Goal: Task Accomplishment & Management: Manage account settings

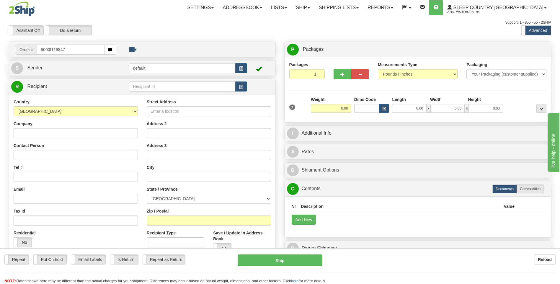
type input "9000I119847"
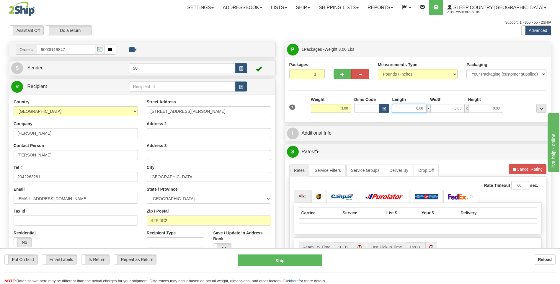
drag, startPoint x: 405, startPoint y: 107, endPoint x: 435, endPoint y: 114, distance: 31.5
click at [435, 114] on div "1 Weight 3.00 Dims Code 0.00" at bounding box center [418, 107] width 261 height 21
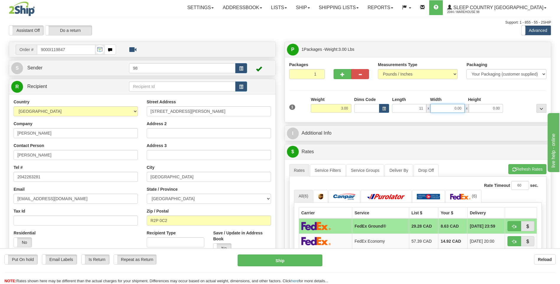
type input "11.00"
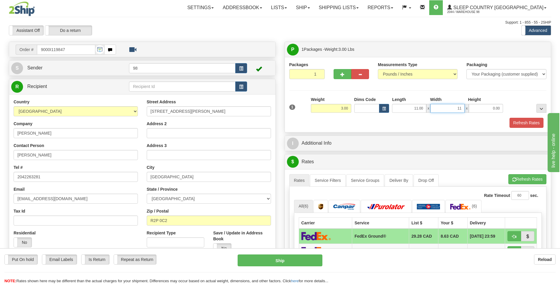
type input "11.00"
type input "5.00"
click at [530, 123] on button "Refresh Rates" at bounding box center [527, 123] width 34 height 10
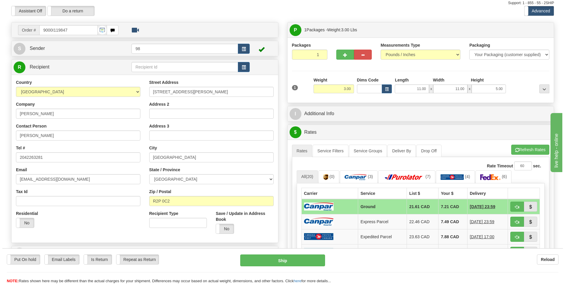
scroll to position [30, 0]
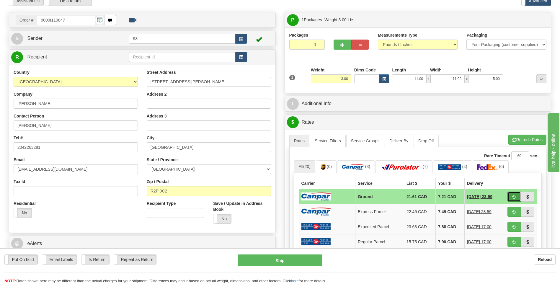
click at [512, 194] on button "button" at bounding box center [515, 197] width 14 height 10
type input "1"
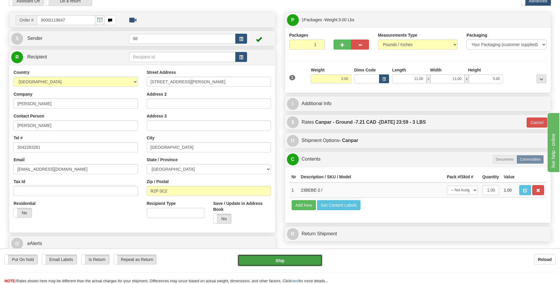
click at [297, 260] on button "Ship" at bounding box center [280, 261] width 84 height 12
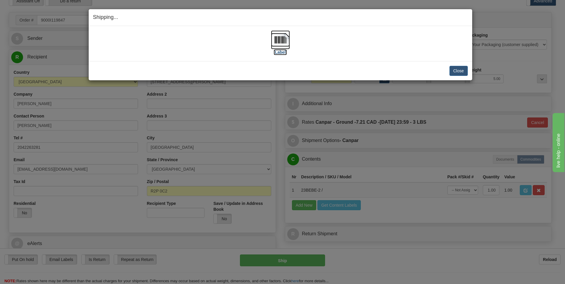
click at [284, 43] on img at bounding box center [280, 39] width 19 height 19
click at [463, 71] on button "Close" at bounding box center [458, 71] width 18 height 10
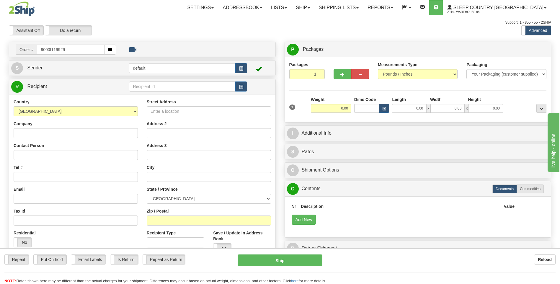
type input "9000I119929"
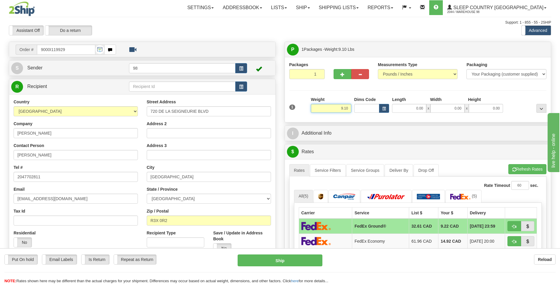
drag, startPoint x: 332, startPoint y: 110, endPoint x: 360, endPoint y: 112, distance: 28.4
click at [360, 112] on div "1 Weight 9.10 Dims Code 0.00" at bounding box center [418, 107] width 261 height 21
type input "10.00"
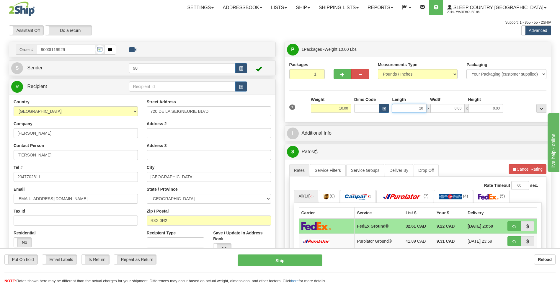
type input "20.00"
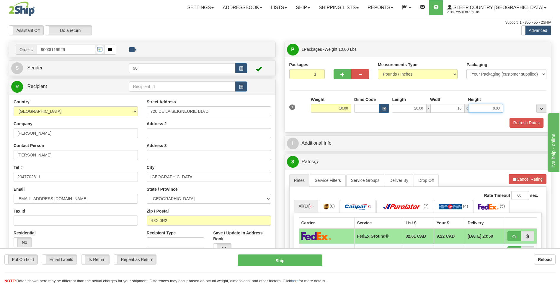
type input "16.00"
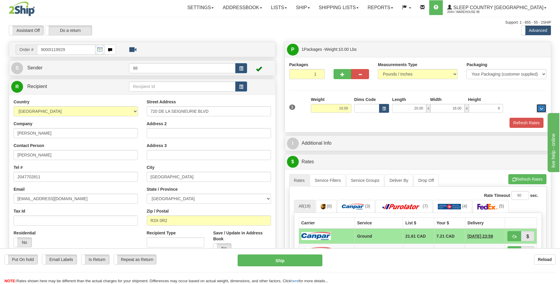
type input "9.00"
click at [526, 122] on button "Refresh Rates" at bounding box center [527, 123] width 34 height 10
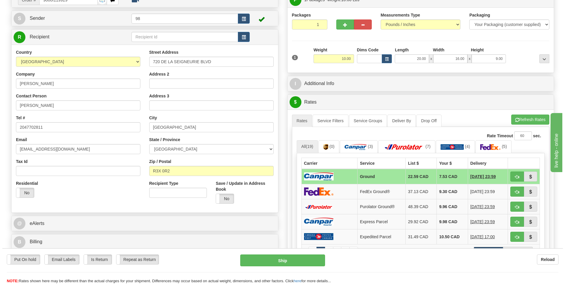
scroll to position [59, 0]
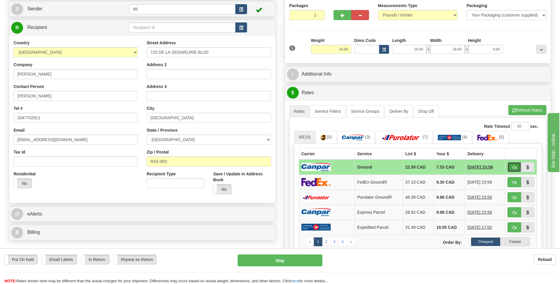
click at [513, 167] on span "button" at bounding box center [514, 168] width 4 height 4
type input "1"
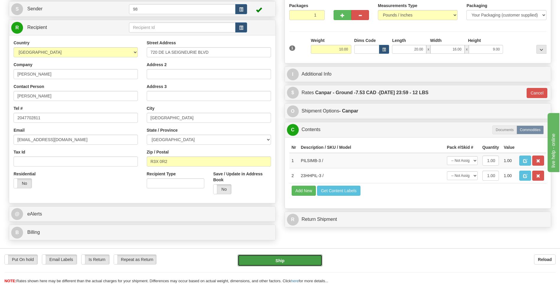
click at [295, 260] on button "Ship" at bounding box center [280, 261] width 84 height 12
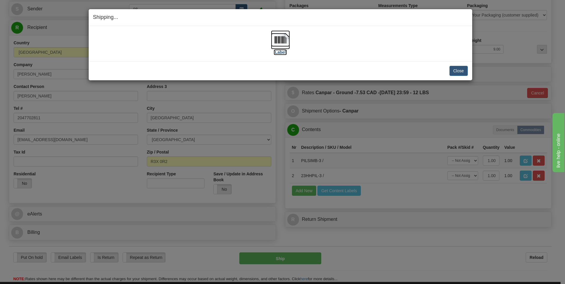
click at [282, 42] on img at bounding box center [280, 39] width 19 height 19
click at [455, 69] on button "Close" at bounding box center [458, 71] width 18 height 10
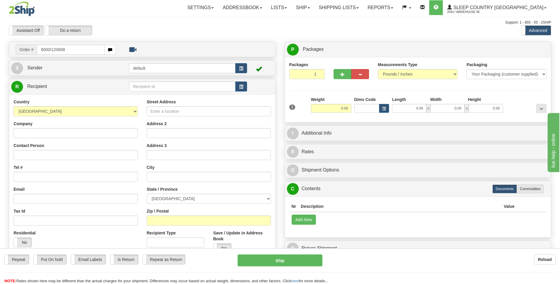
type input "9000I120888"
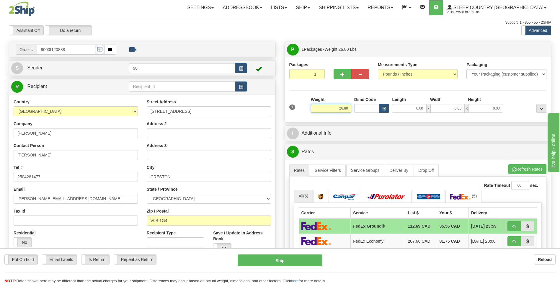
drag, startPoint x: 334, startPoint y: 109, endPoint x: 355, endPoint y: 109, distance: 21.3
click at [355, 109] on div "1 Weight 26.80 Dims Code x x" at bounding box center [418, 107] width 261 height 21
type input "5.00"
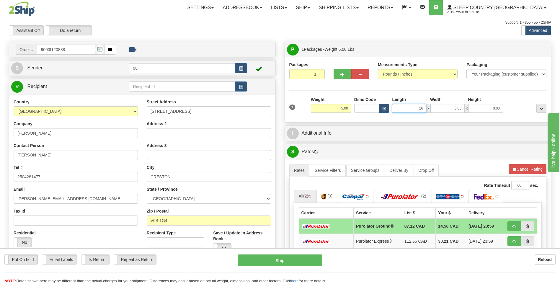
type input "26.00"
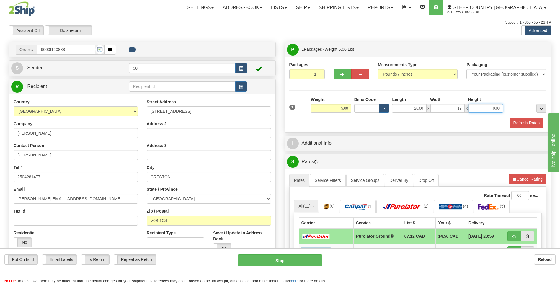
type input "19.00"
type input "12.00"
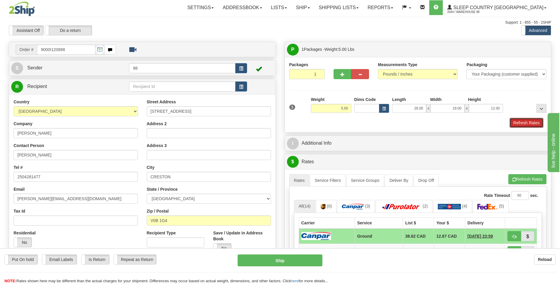
click at [528, 123] on button "Refresh Rates" at bounding box center [527, 123] width 34 height 10
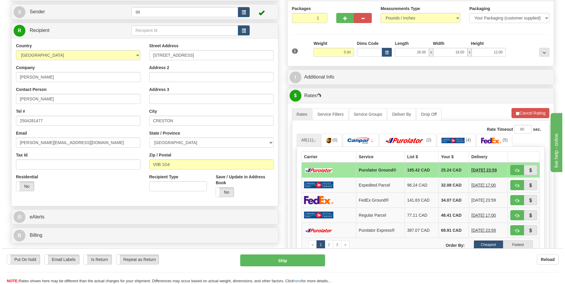
scroll to position [89, 0]
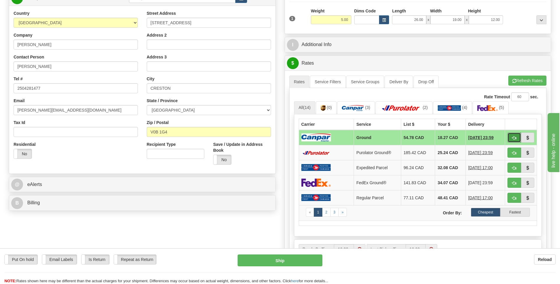
click at [512, 136] on button "button" at bounding box center [515, 138] width 14 height 10
type input "1"
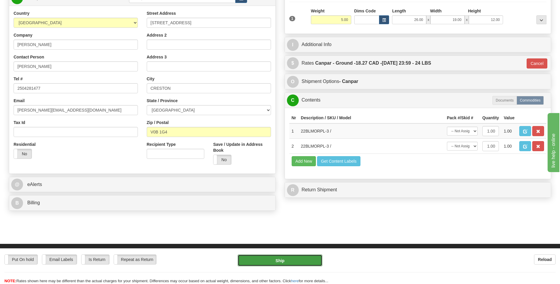
click at [297, 258] on button "Ship" at bounding box center [280, 261] width 84 height 12
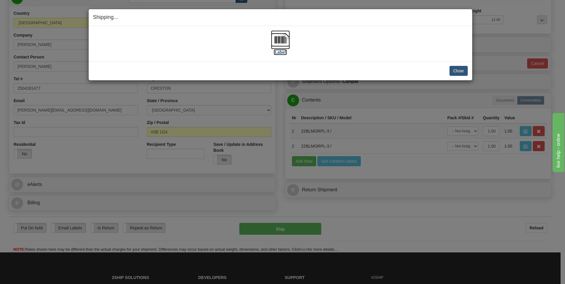
click at [287, 45] on img at bounding box center [280, 39] width 19 height 19
click at [463, 67] on button "Close" at bounding box center [458, 71] width 18 height 10
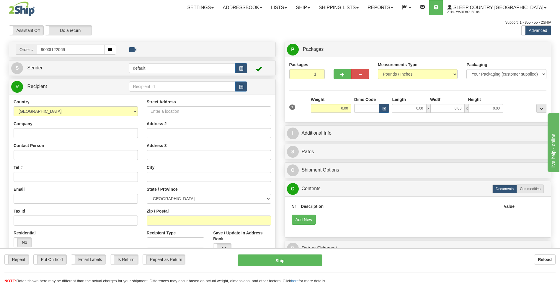
type input "9000I122069"
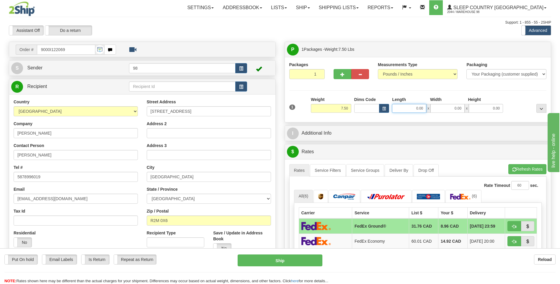
drag, startPoint x: 424, startPoint y: 109, endPoint x: 438, endPoint y: 108, distance: 14.2
click at [438, 108] on div "0.00 x 0.00 x 0.00" at bounding box center [447, 108] width 111 height 9
type input "13.00"
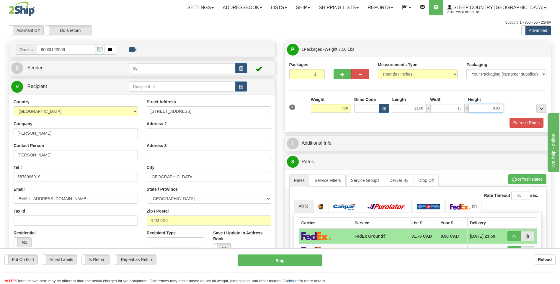
type input "10.00"
type input "5.00"
click at [522, 120] on button "Refresh Rates" at bounding box center [527, 123] width 34 height 10
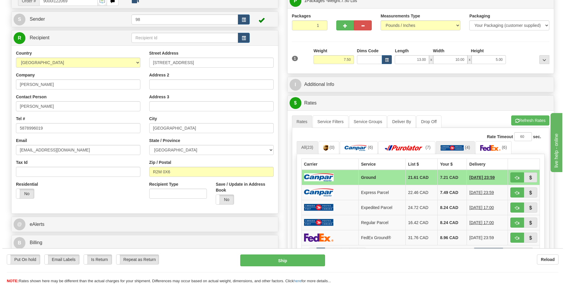
scroll to position [59, 0]
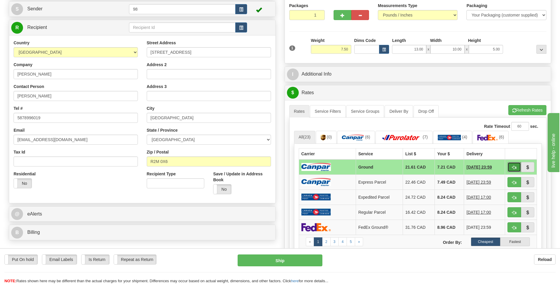
click at [513, 167] on span "button" at bounding box center [514, 168] width 4 height 4
type input "1"
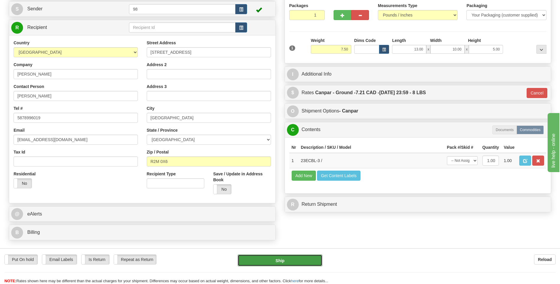
click at [293, 258] on button "Ship" at bounding box center [280, 261] width 84 height 12
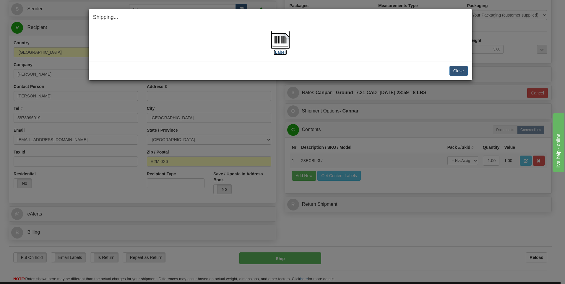
click at [275, 43] on img at bounding box center [280, 39] width 19 height 19
click at [463, 68] on button "Close" at bounding box center [458, 71] width 18 height 10
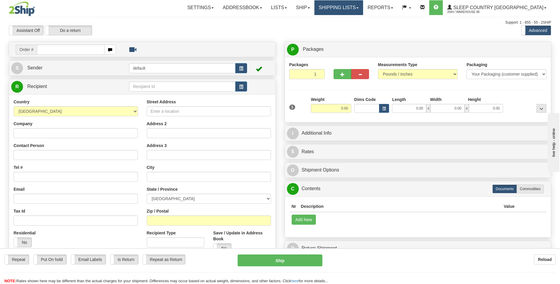
click at [363, 5] on link "Shipping lists" at bounding box center [339, 7] width 49 height 15
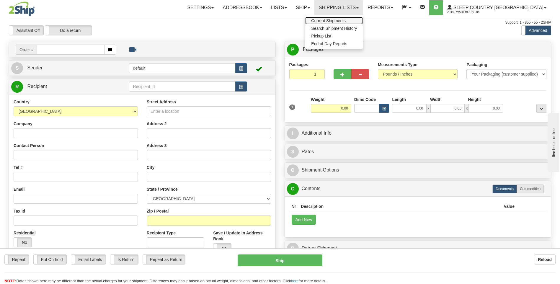
click at [346, 19] on span "Current Shipments" at bounding box center [328, 20] width 35 height 5
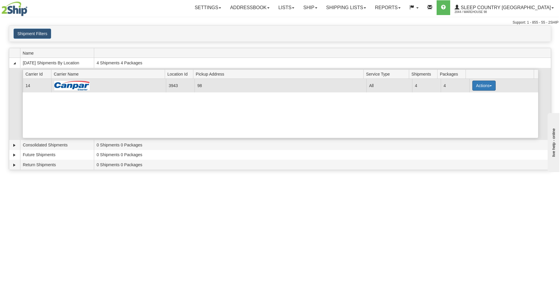
click at [481, 86] on button "Actions" at bounding box center [485, 86] width 24 height 10
click at [466, 106] on span "Close" at bounding box center [461, 104] width 14 height 4
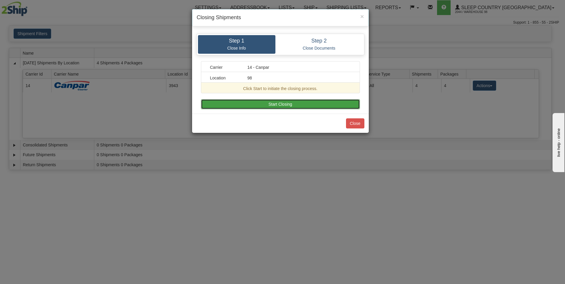
click at [349, 102] on button "Start Closing" at bounding box center [280, 104] width 159 height 10
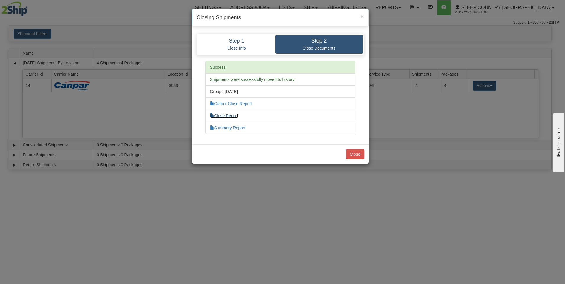
click at [230, 115] on link "Close Report" at bounding box center [224, 115] width 28 height 5
click at [356, 152] on button "Close" at bounding box center [355, 154] width 18 height 10
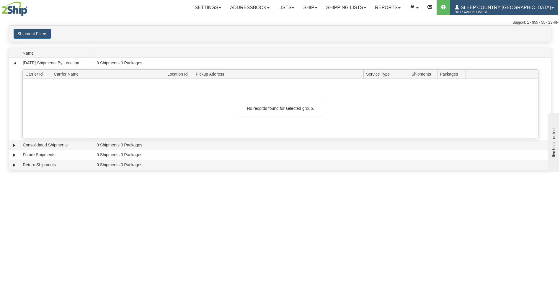
click at [512, 8] on span "Sleep Country [GEOGRAPHIC_DATA]" at bounding box center [506, 7] width 92 height 5
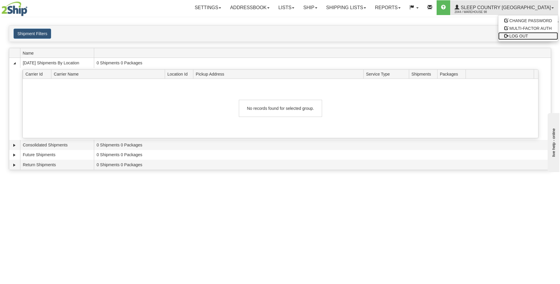
click at [520, 35] on span "LOG OUT" at bounding box center [519, 36] width 19 height 5
